Goal: Task Accomplishment & Management: Manage account settings

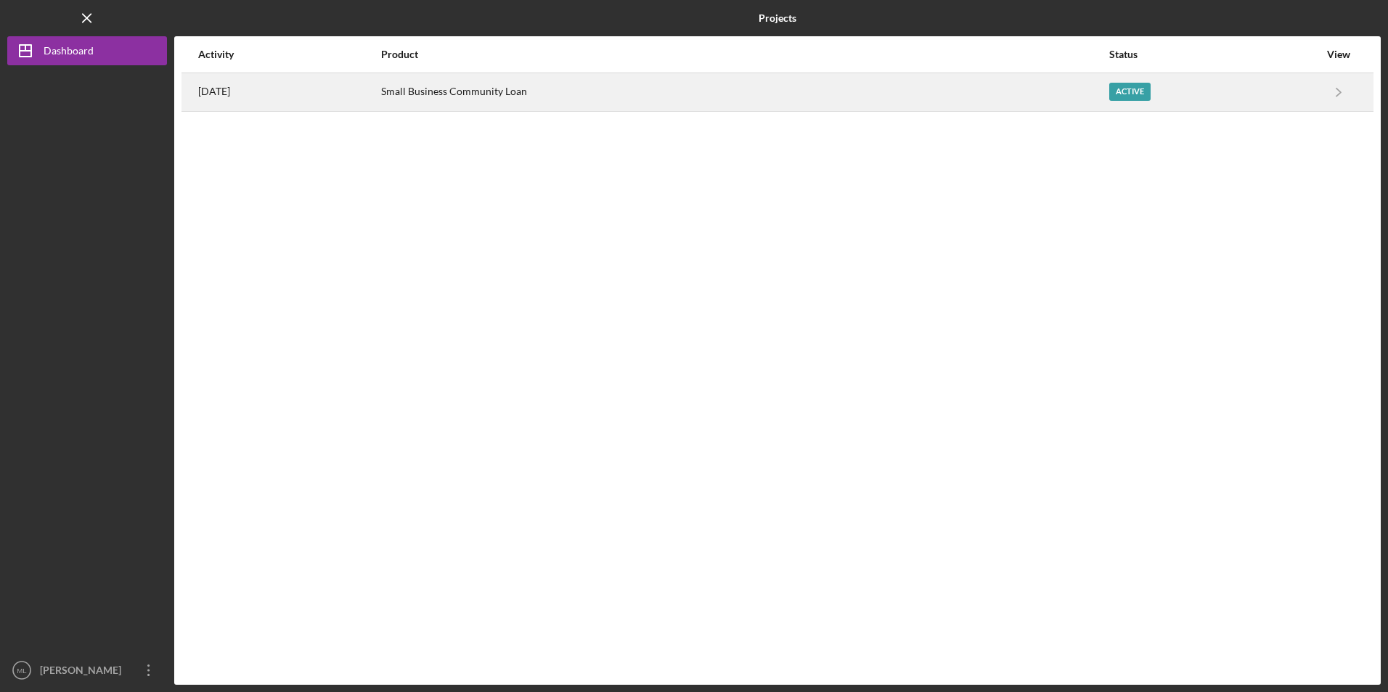
click at [508, 94] on div "Small Business Community Loan" at bounding box center [744, 92] width 726 height 36
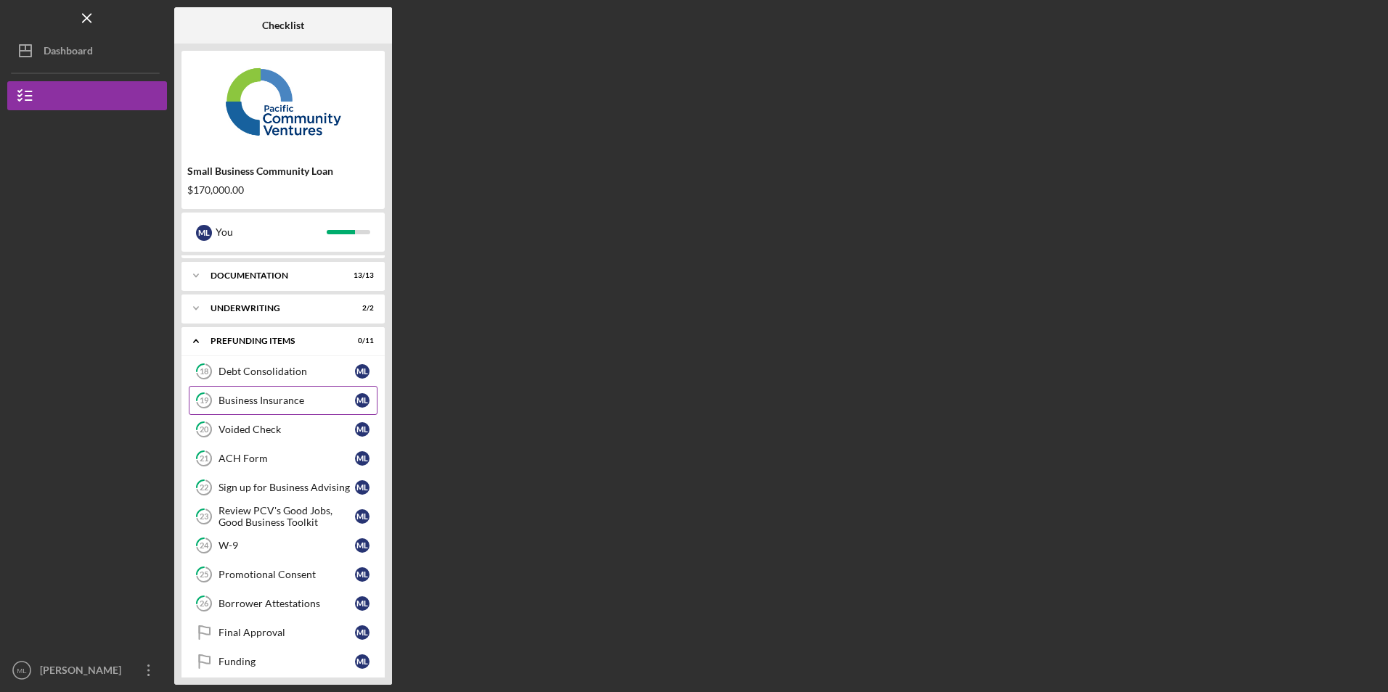
scroll to position [39, 0]
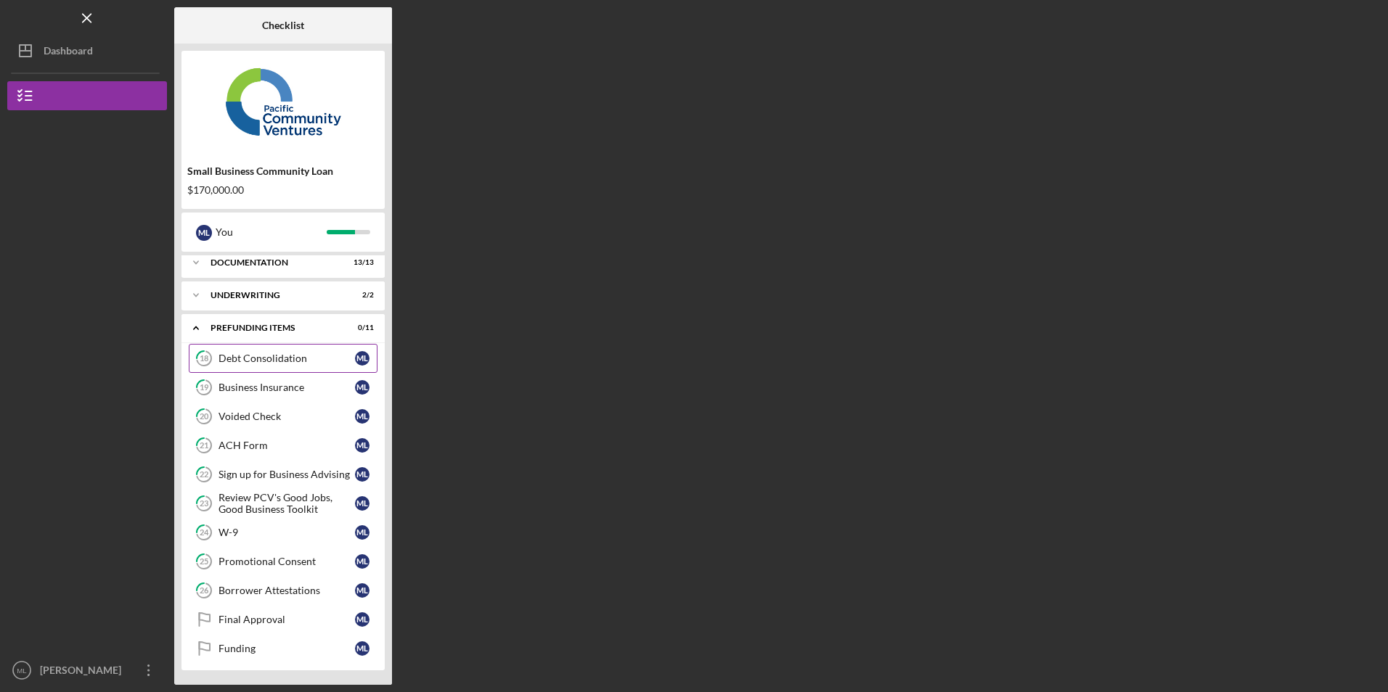
click at [280, 359] on div "Debt Consolidation" at bounding box center [286, 359] width 136 height 12
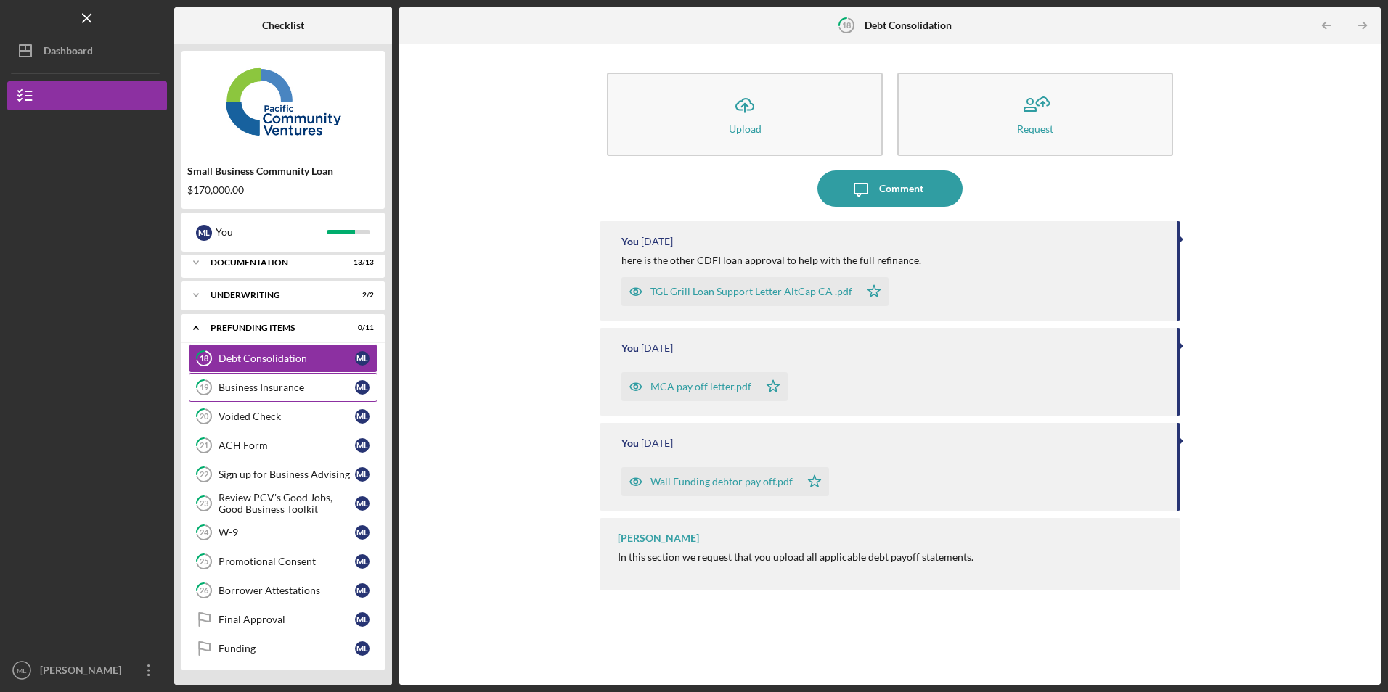
click at [239, 389] on div "Business Insurance" at bounding box center [286, 388] width 136 height 12
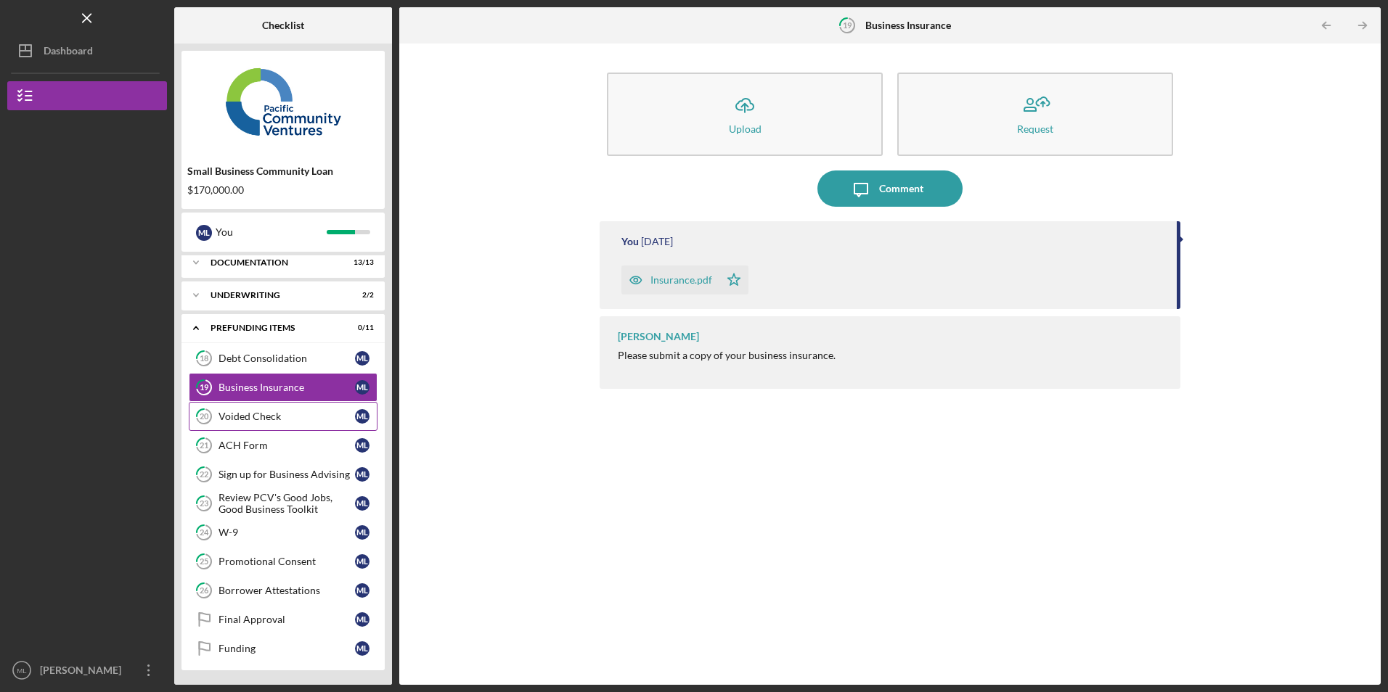
click at [250, 417] on div "Voided Check" at bounding box center [286, 417] width 136 height 12
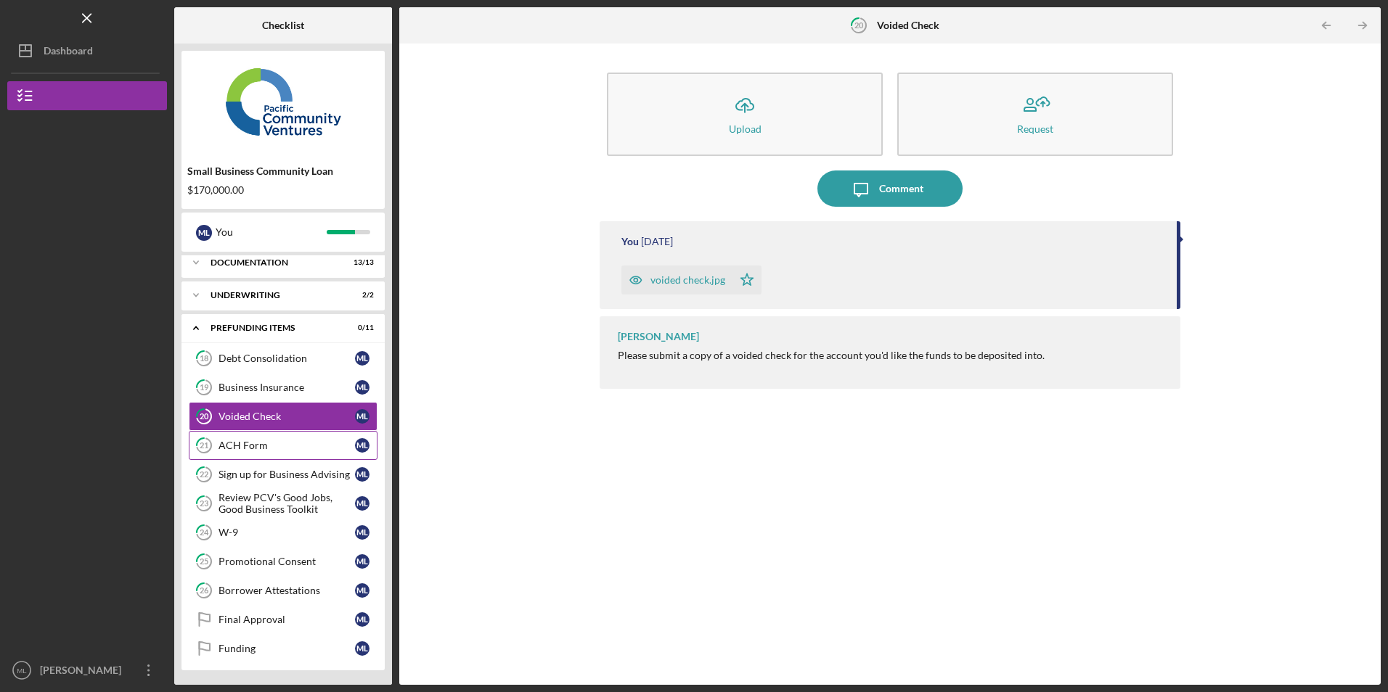
click at [274, 448] on div "ACH Form" at bounding box center [286, 446] width 136 height 12
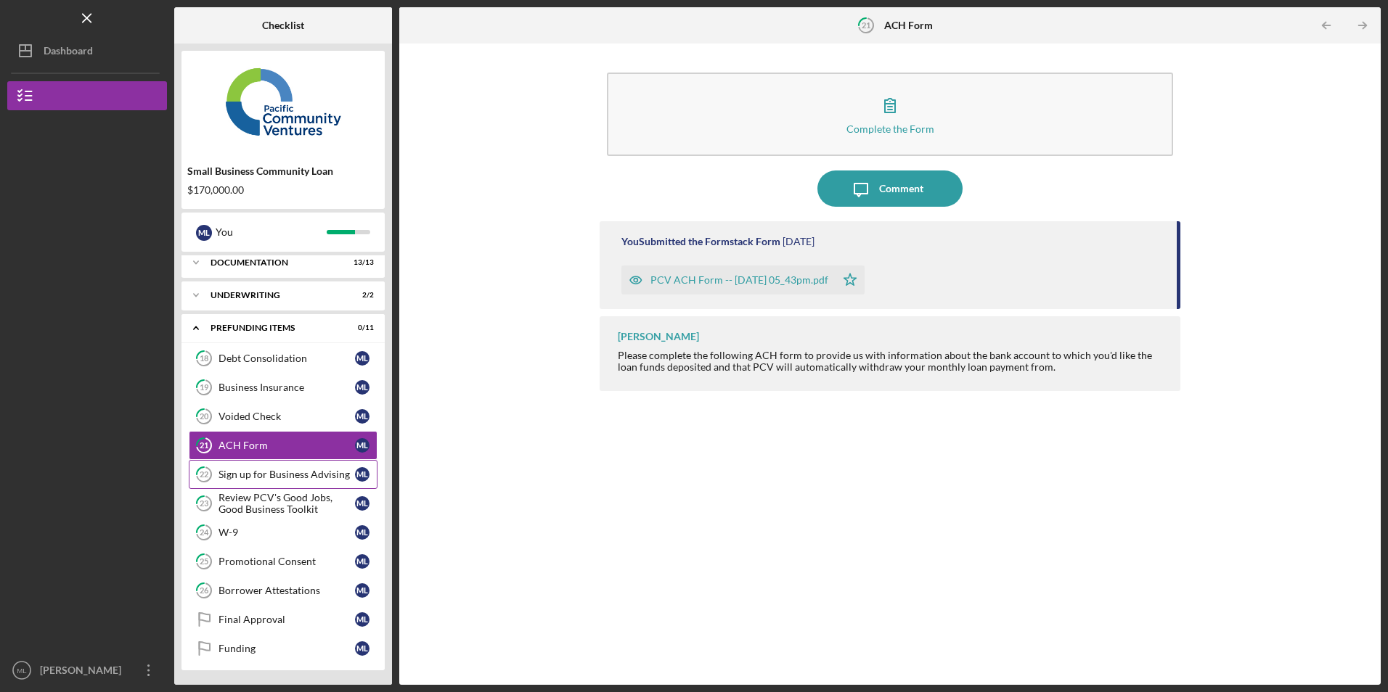
click at [250, 472] on div "Sign up for Business Advising" at bounding box center [286, 475] width 136 height 12
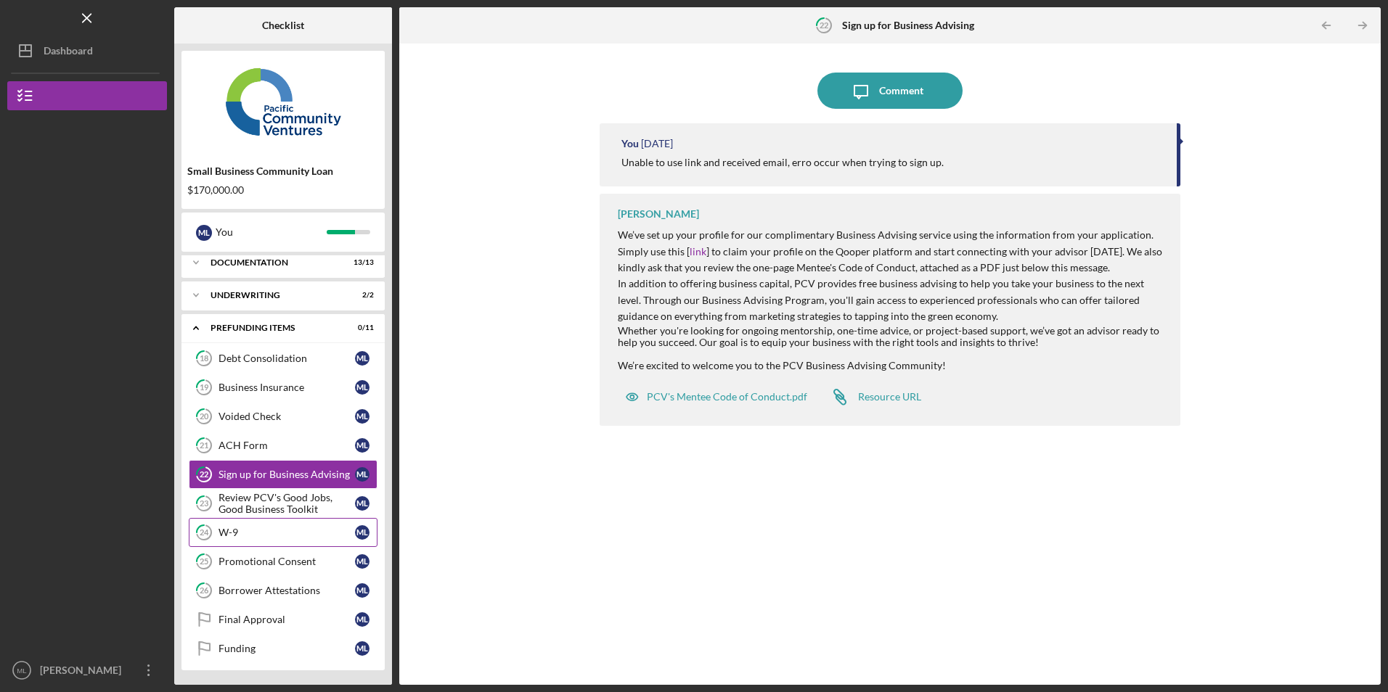
click at [257, 531] on div "W-9" at bounding box center [286, 533] width 136 height 12
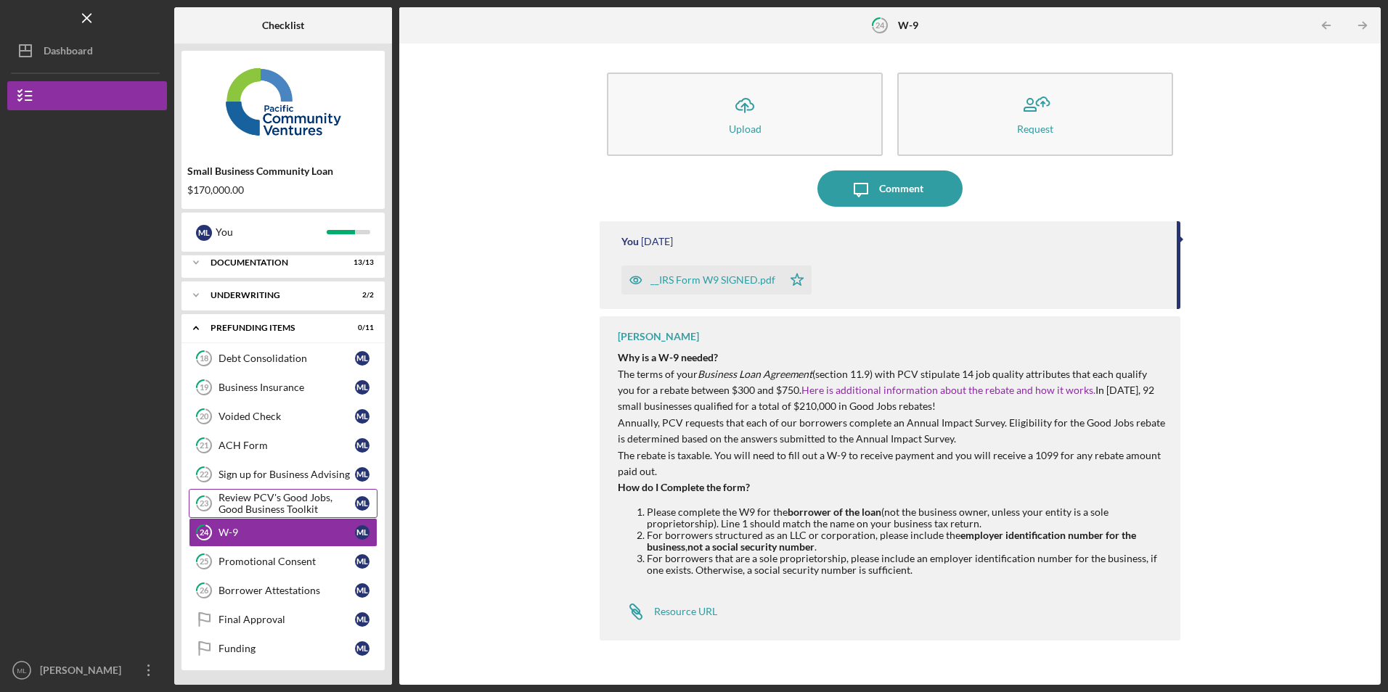
click at [271, 507] on div "Review PCV's Good Jobs, Good Business Toolkit" at bounding box center [286, 503] width 136 height 23
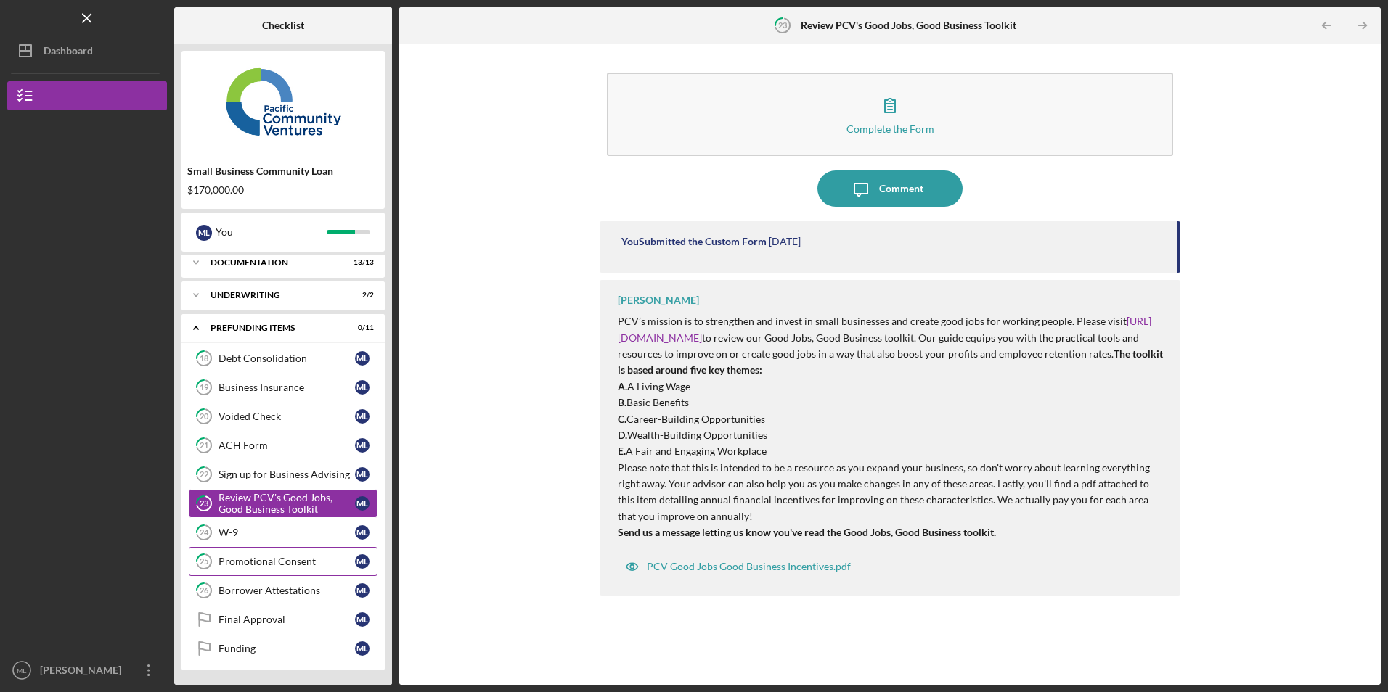
click at [258, 569] on link "25 Promotional Consent M L" at bounding box center [283, 561] width 189 height 29
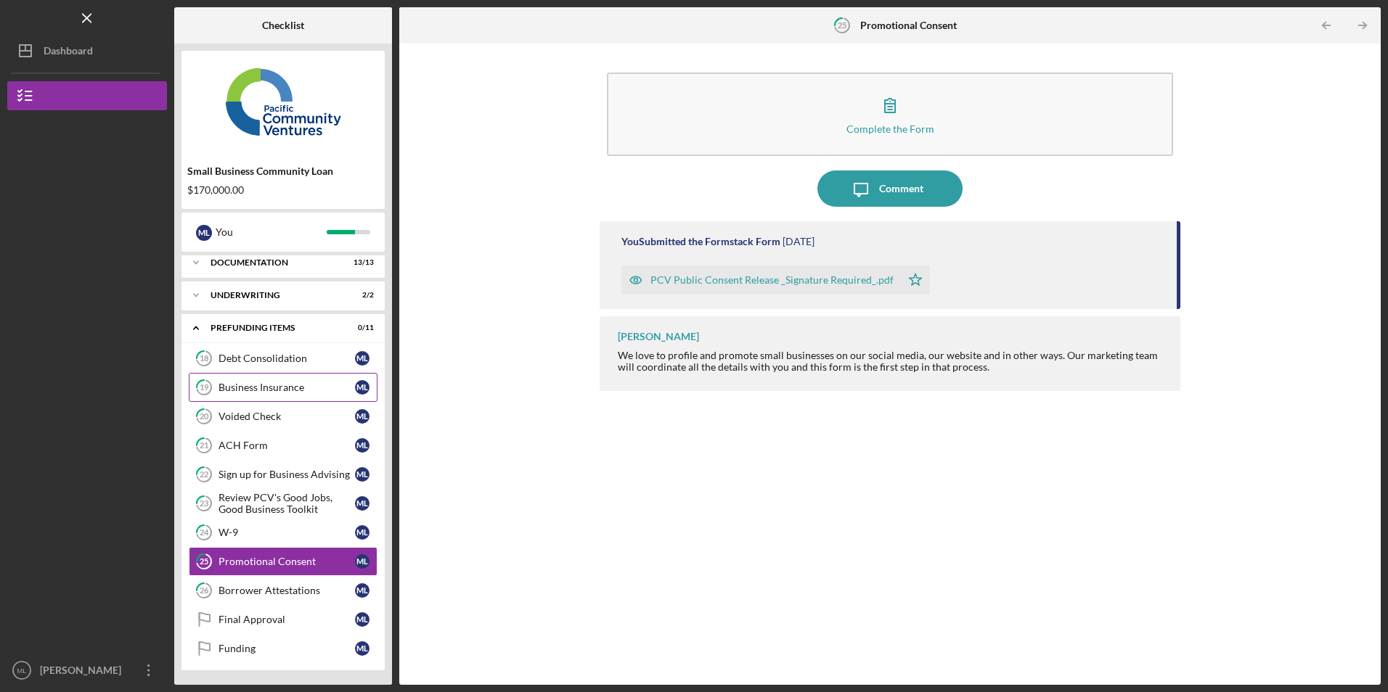
click at [269, 379] on link "19 Business Insurance M L" at bounding box center [283, 387] width 189 height 29
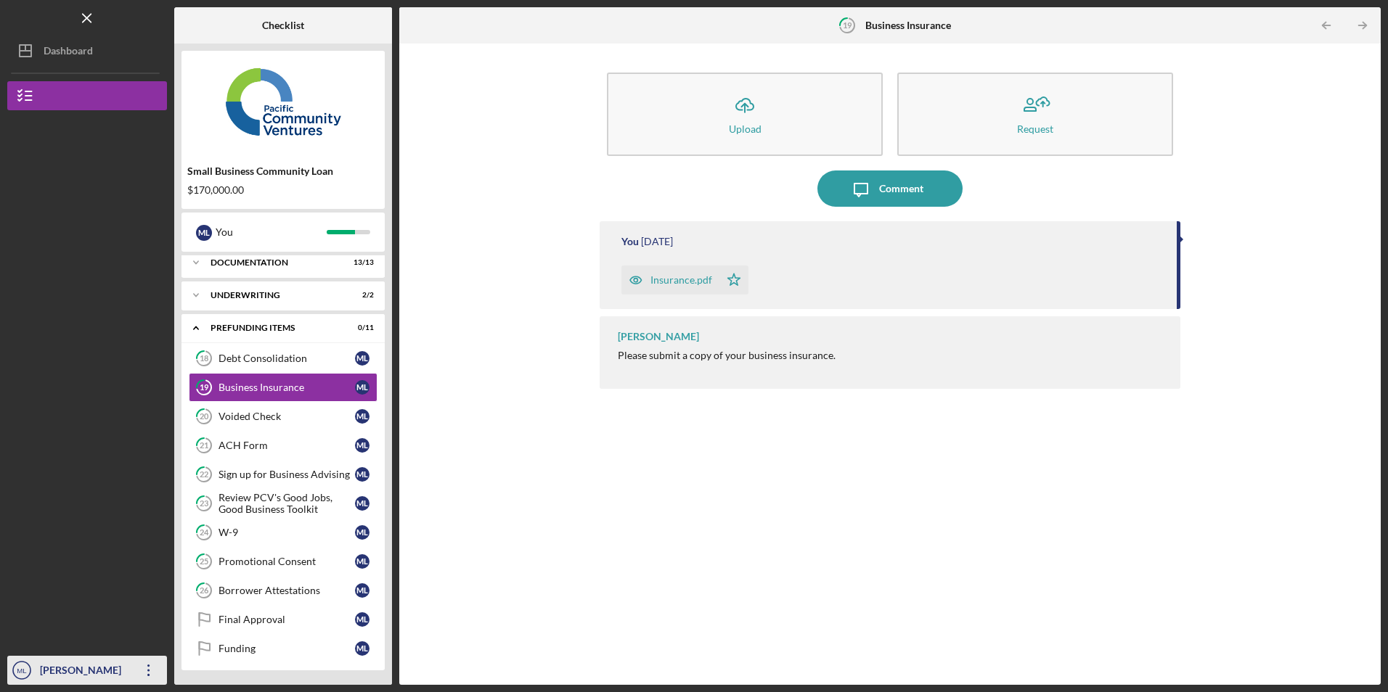
click at [149, 671] on icon "button" at bounding box center [148, 671] width 2 height 12
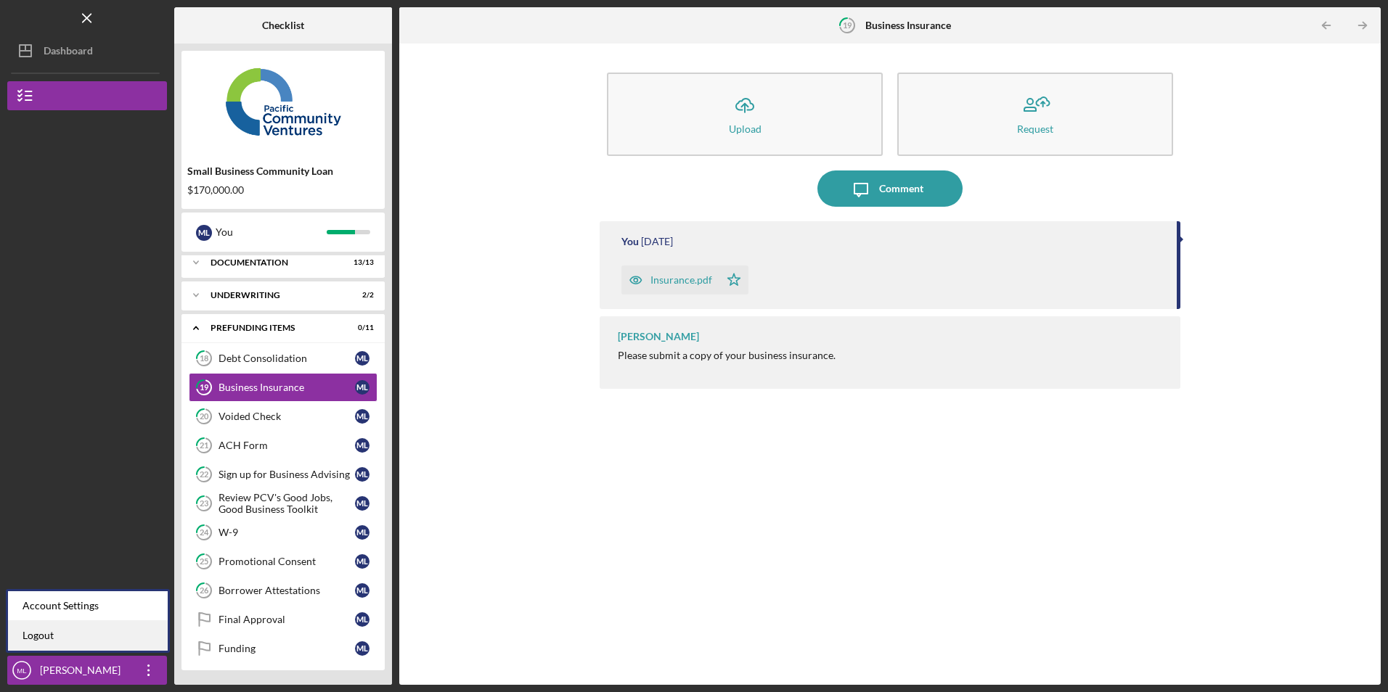
click at [141, 640] on link "Logout" at bounding box center [88, 636] width 160 height 30
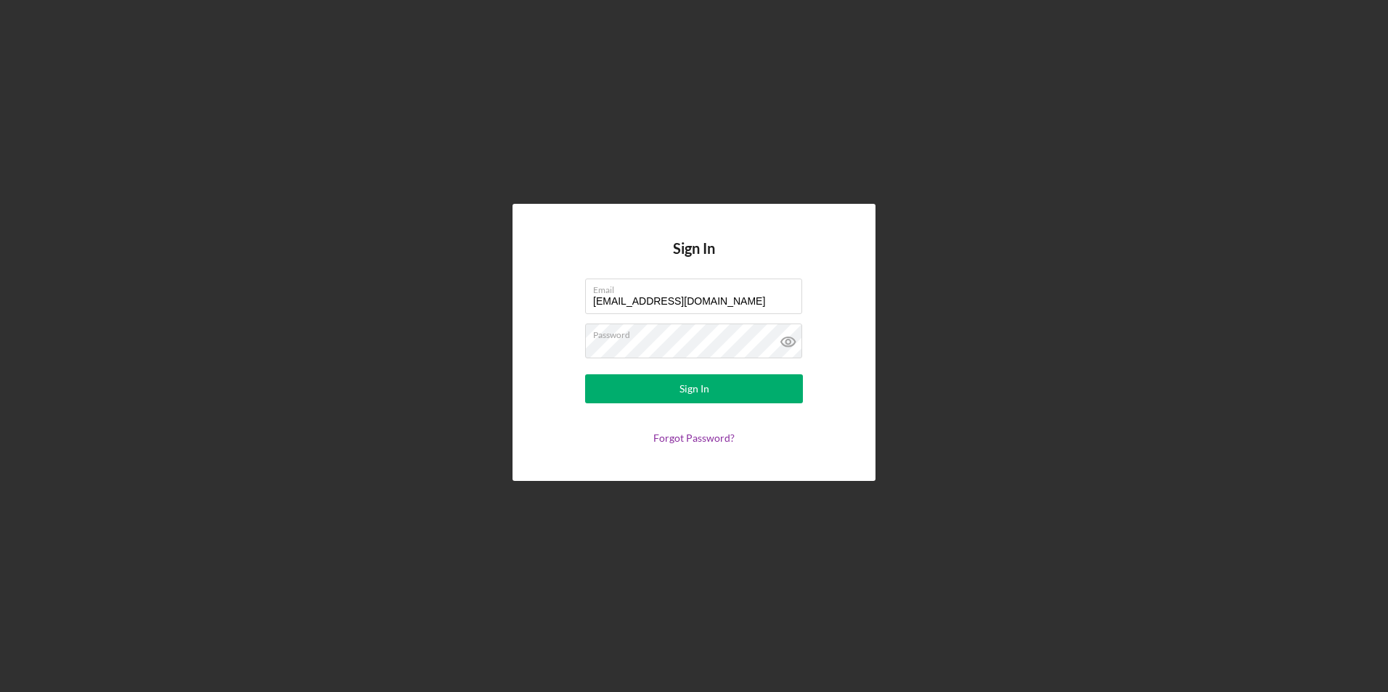
drag, startPoint x: 721, startPoint y: 299, endPoint x: 514, endPoint y: 260, distance: 211.2
click at [526, 263] on div "Sign In Email [EMAIL_ADDRESS][DOMAIN_NAME] Password Sign In Forgot Password?" at bounding box center [693, 342] width 363 height 276
type input "[EMAIL_ADDRESS][DOMAIN_NAME]"
